Goal: Find specific page/section: Find specific page/section

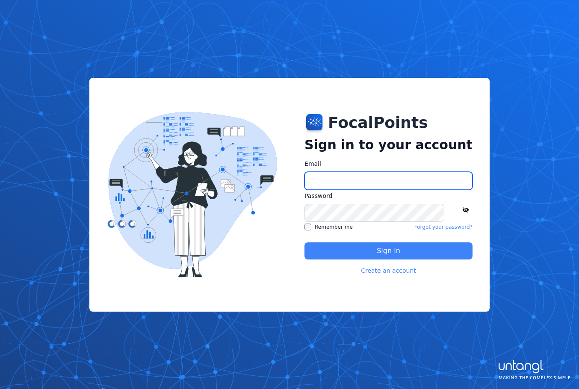
type input "**********"
click at [391, 253] on button "Sign in" at bounding box center [388, 250] width 168 height 17
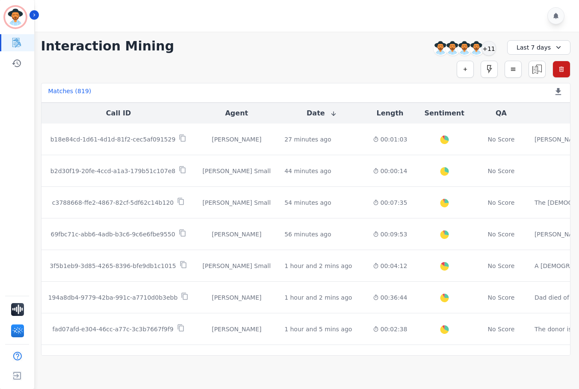
click at [483, 96] on div "Matches ( 819 ) Export Call List" at bounding box center [305, 93] width 529 height 20
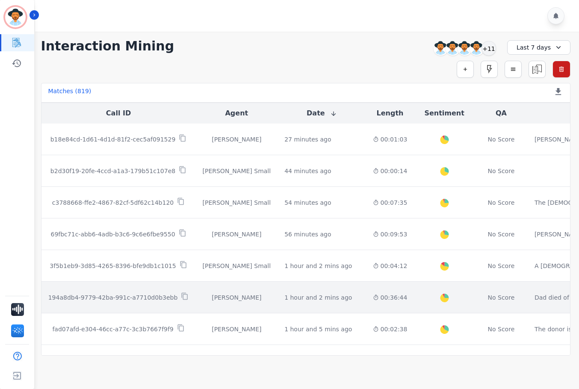
click at [373, 294] on div "00:36:44" at bounding box center [390, 297] width 35 height 9
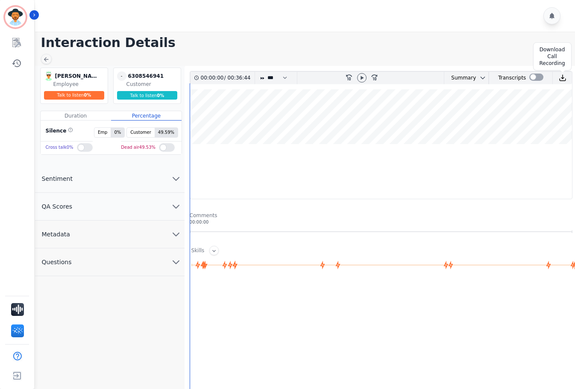
click at [560, 74] on img at bounding box center [563, 78] width 8 height 8
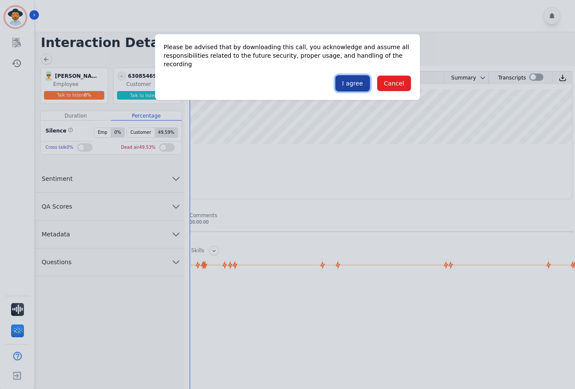
click at [347, 75] on button "I agree" at bounding box center [352, 83] width 35 height 16
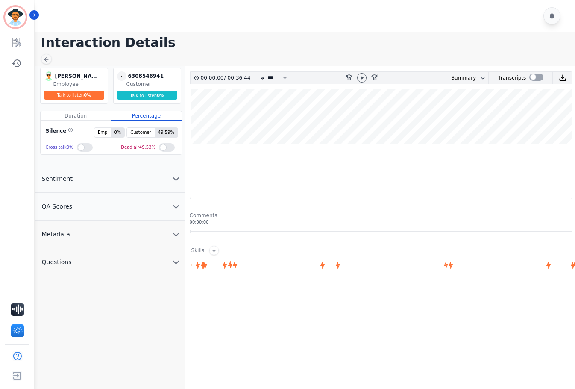
click at [351, 31] on div at bounding box center [306, 16] width 543 height 32
